Goal: Task Accomplishment & Management: Use online tool/utility

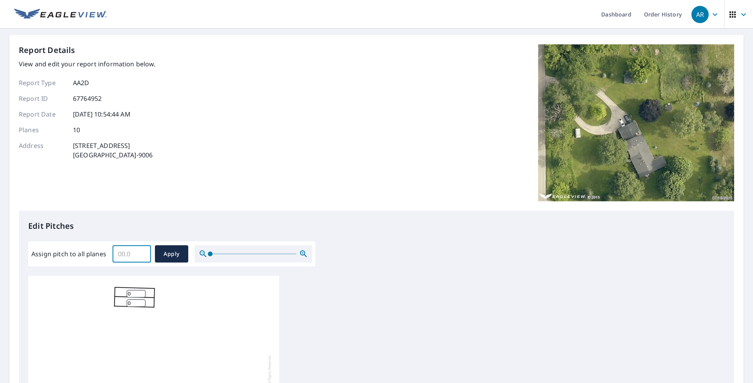
click at [122, 259] on input "Assign pitch to all planes" at bounding box center [132, 254] width 38 height 22
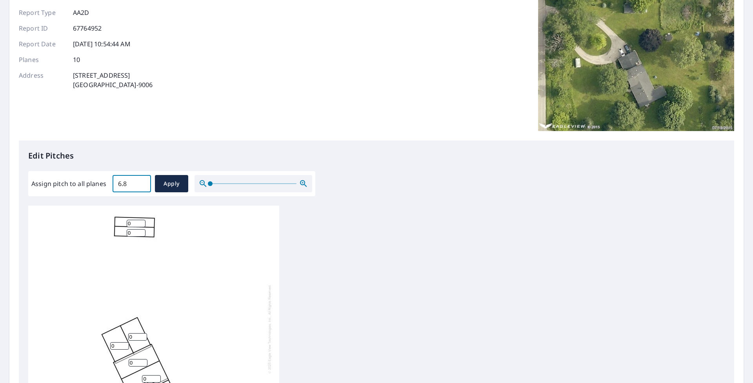
scroll to position [78, 0]
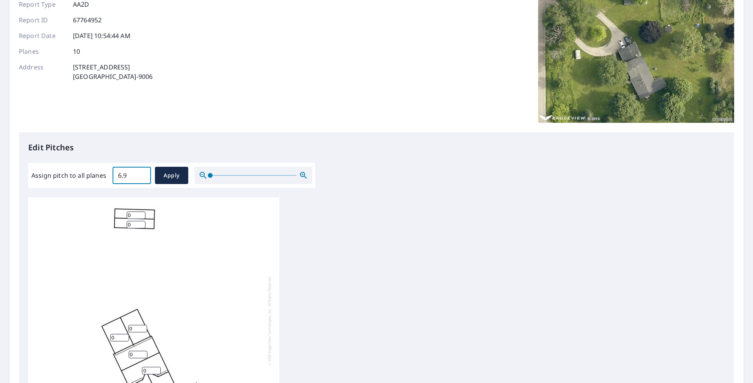
click at [142, 173] on input "6.9" at bounding box center [132, 175] width 38 height 22
type input "7"
click at [142, 173] on input "7" at bounding box center [132, 175] width 38 height 22
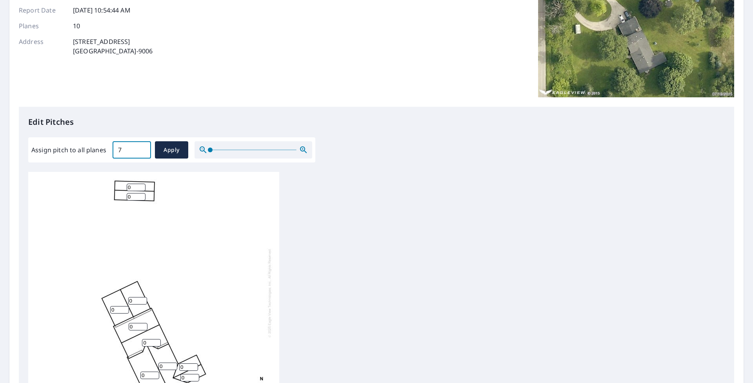
scroll to position [118, 0]
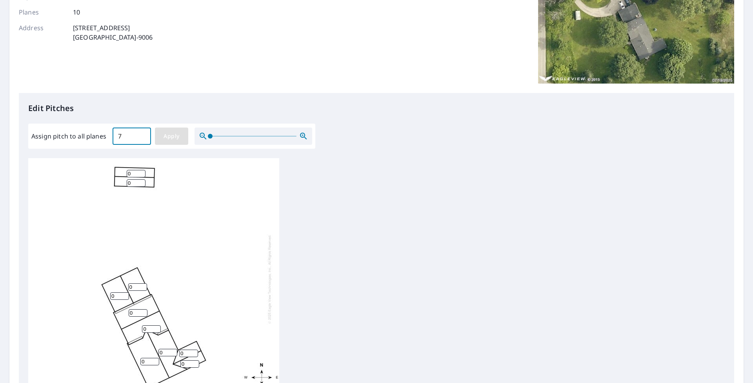
click at [166, 140] on span "Apply" at bounding box center [171, 136] width 21 height 10
type input "7"
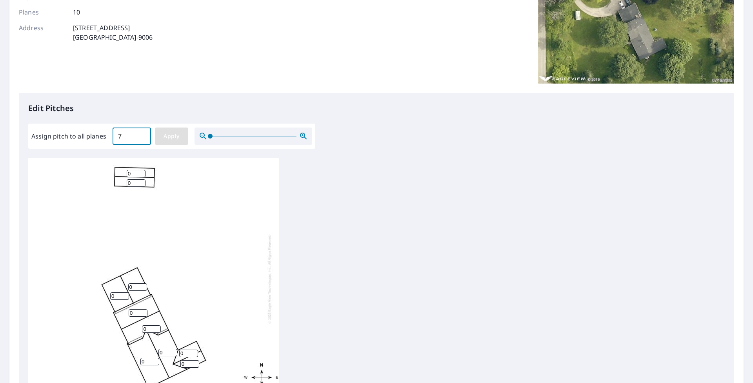
type input "7"
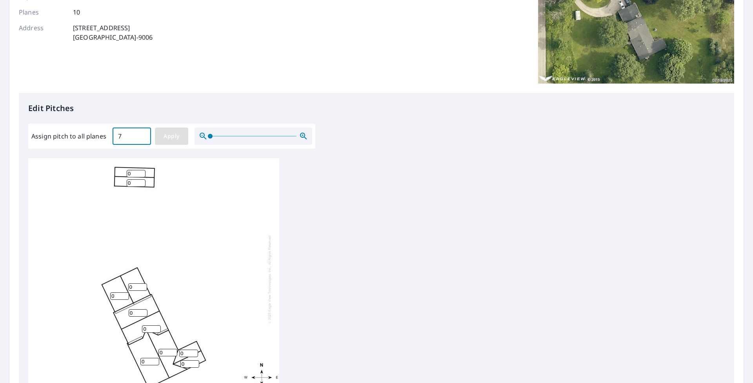
type input "7"
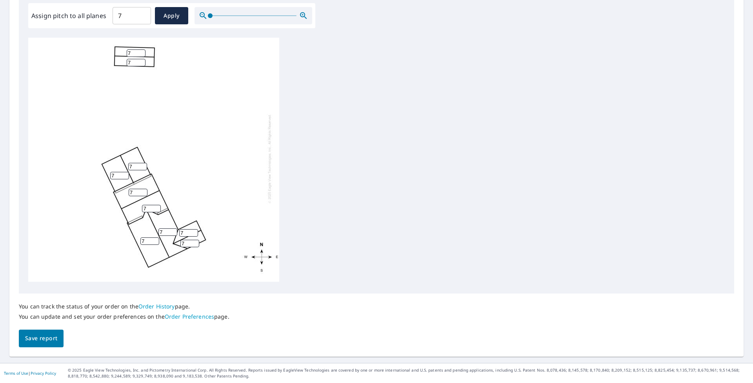
click at [47, 331] on button "Save report" at bounding box center [41, 339] width 45 height 18
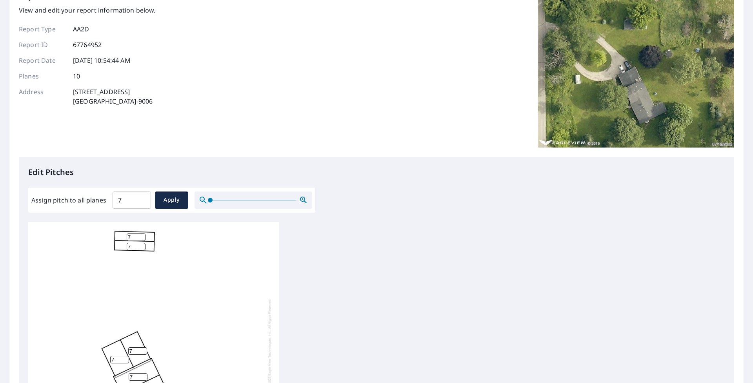
scroll to position [0, 0]
